Goal: Information Seeking & Learning: Check status

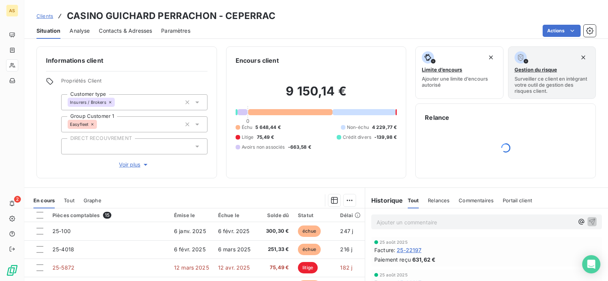
scroll to position [43, 0]
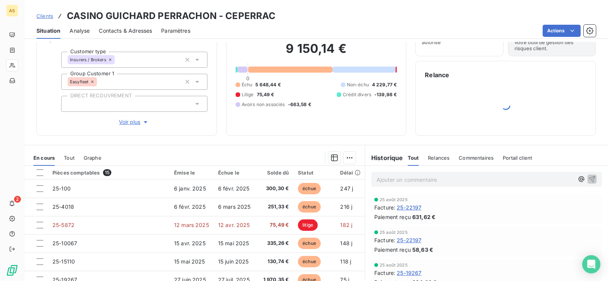
click at [78, 24] on div "Analyse" at bounding box center [80, 31] width 20 height 16
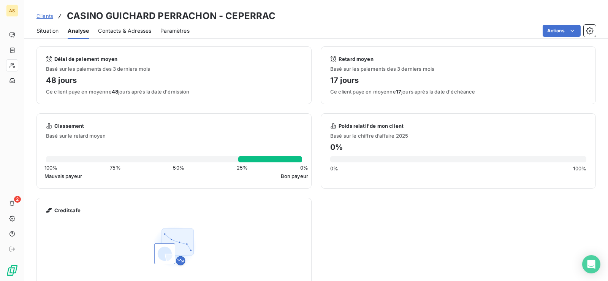
click at [54, 32] on span "Situation" at bounding box center [47, 31] width 22 height 8
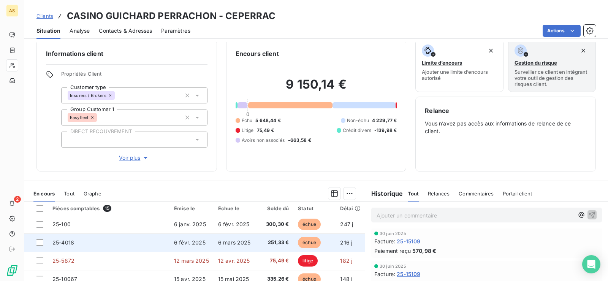
scroll to position [0, 0]
